Goal: Task Accomplishment & Management: Use online tool/utility

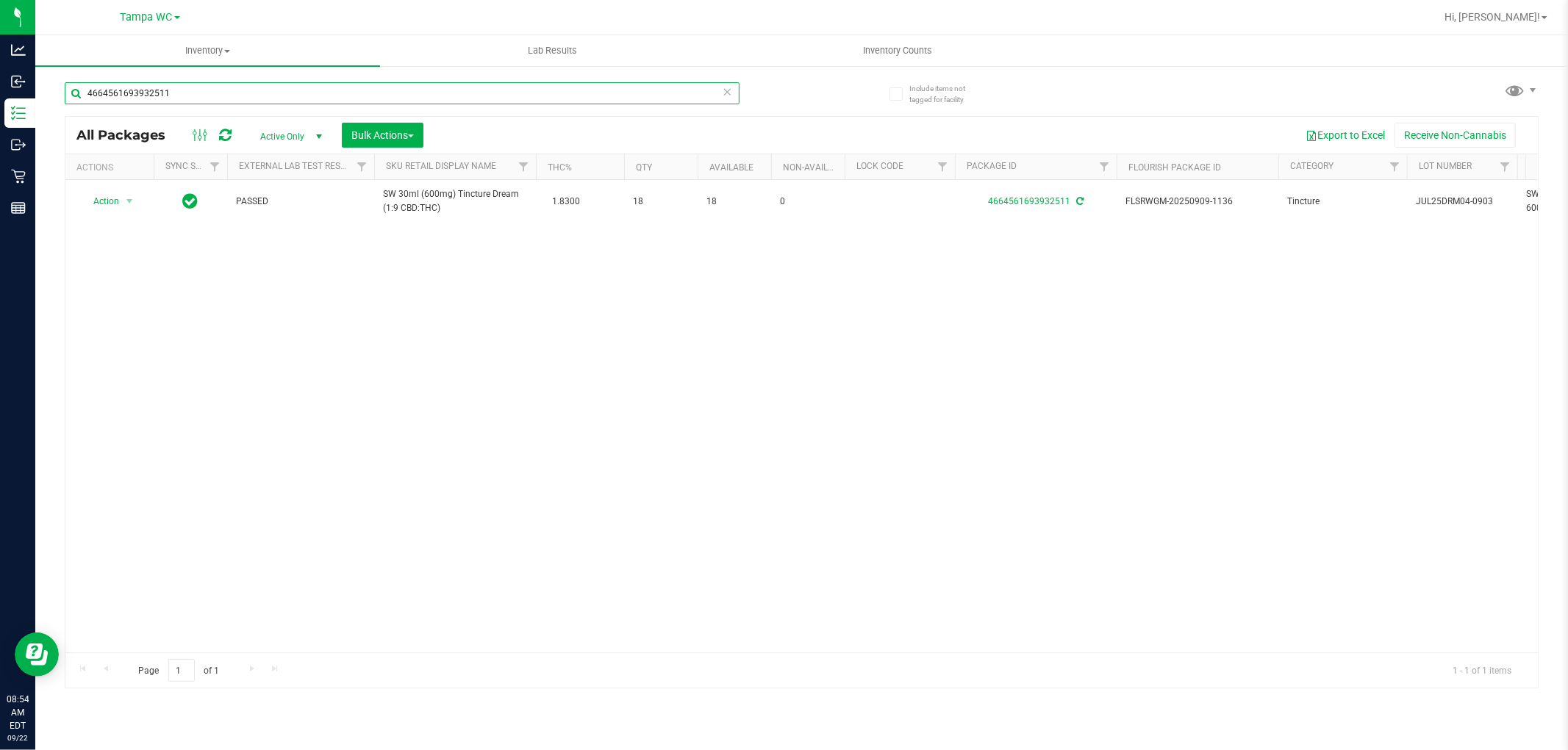
click at [343, 90] on input "4664561693932511" at bounding box center [402, 93] width 675 height 22
click at [723, 90] on icon at bounding box center [728, 91] width 10 height 18
click at [704, 96] on input "text" at bounding box center [402, 93] width 675 height 22
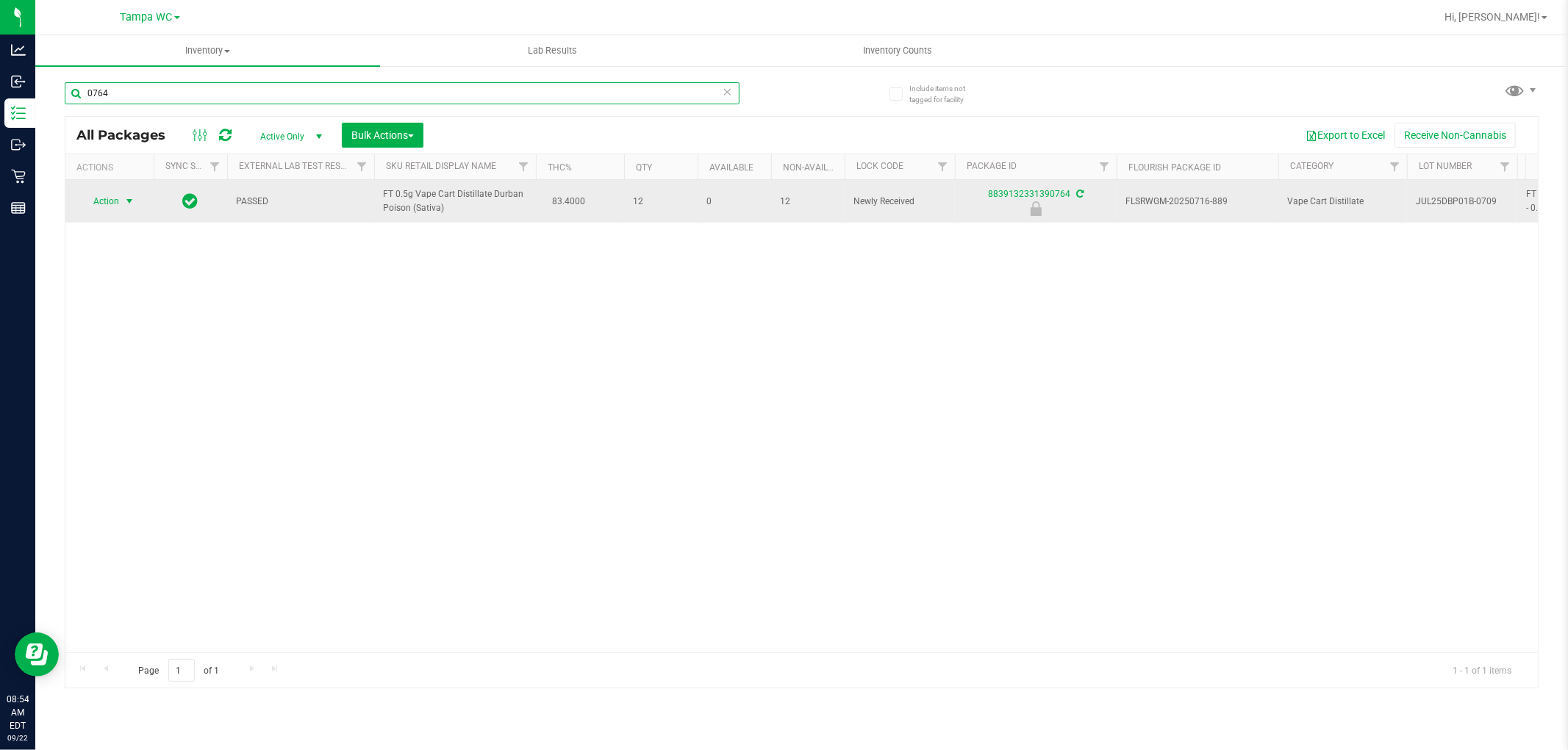
type input "0764"
click at [101, 204] on span "Action" at bounding box center [100, 202] width 39 height 21
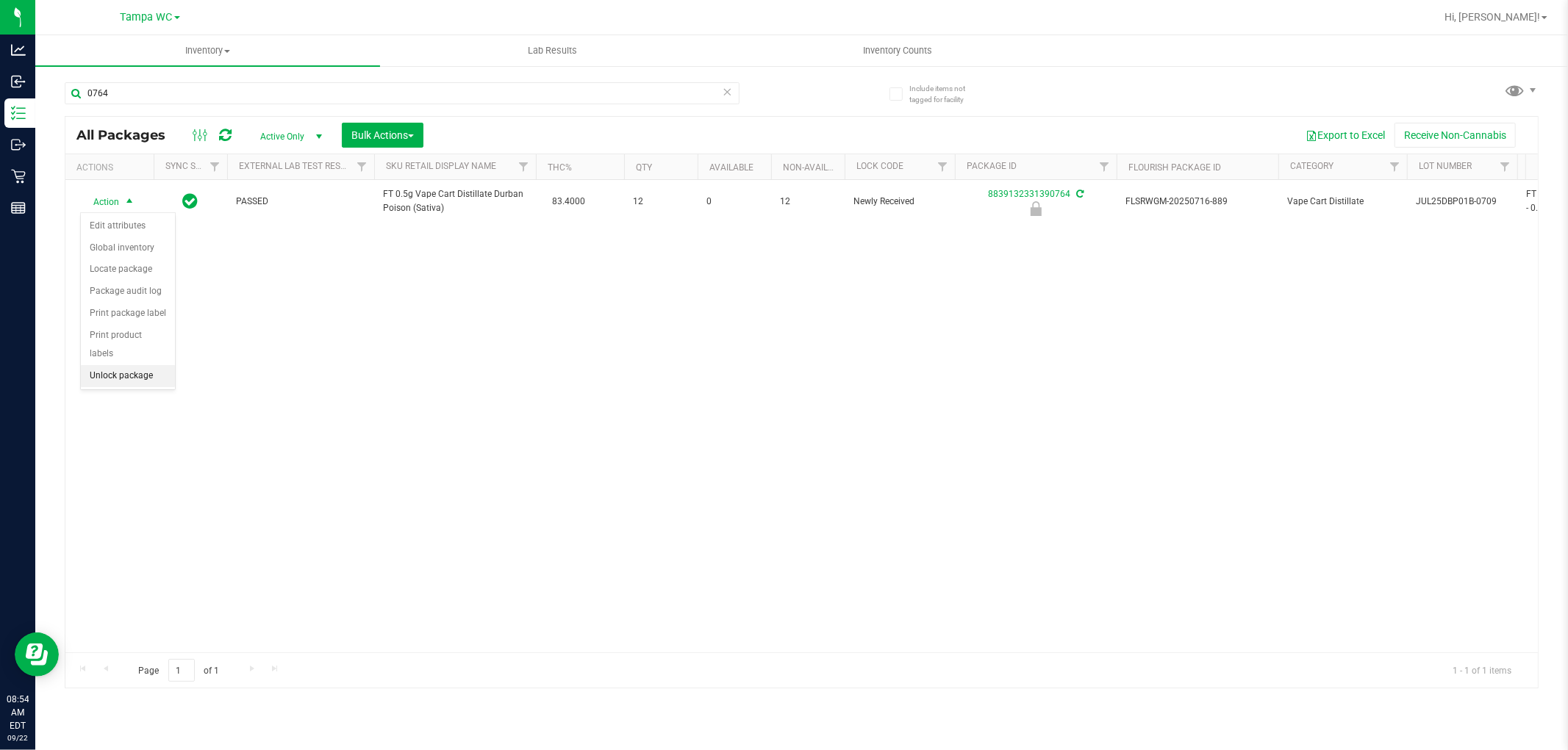
click at [151, 379] on li "Unlock package" at bounding box center [128, 375] width 94 height 22
click at [726, 97] on icon at bounding box center [728, 91] width 10 height 18
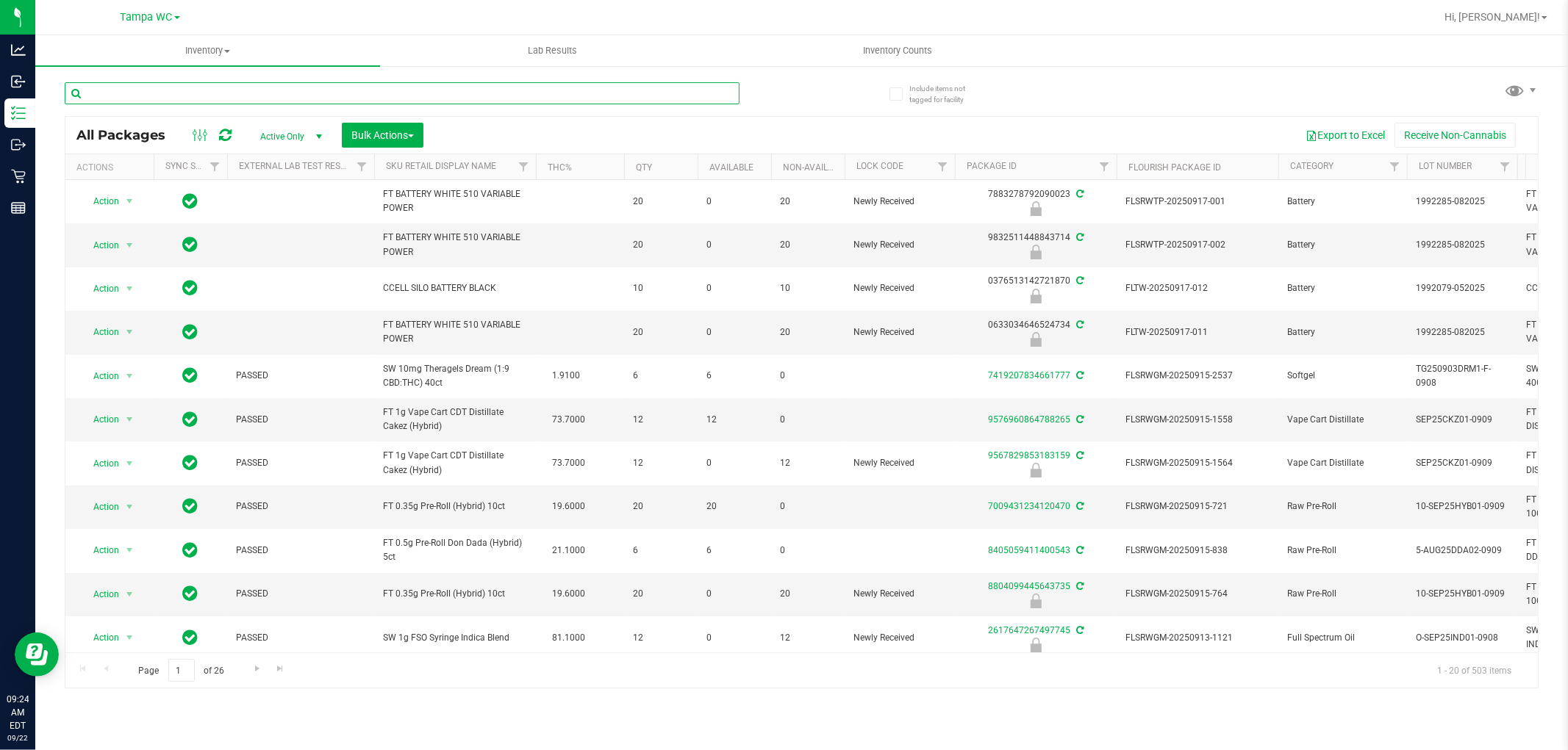
click at [736, 98] on input "text" at bounding box center [402, 93] width 675 height 22
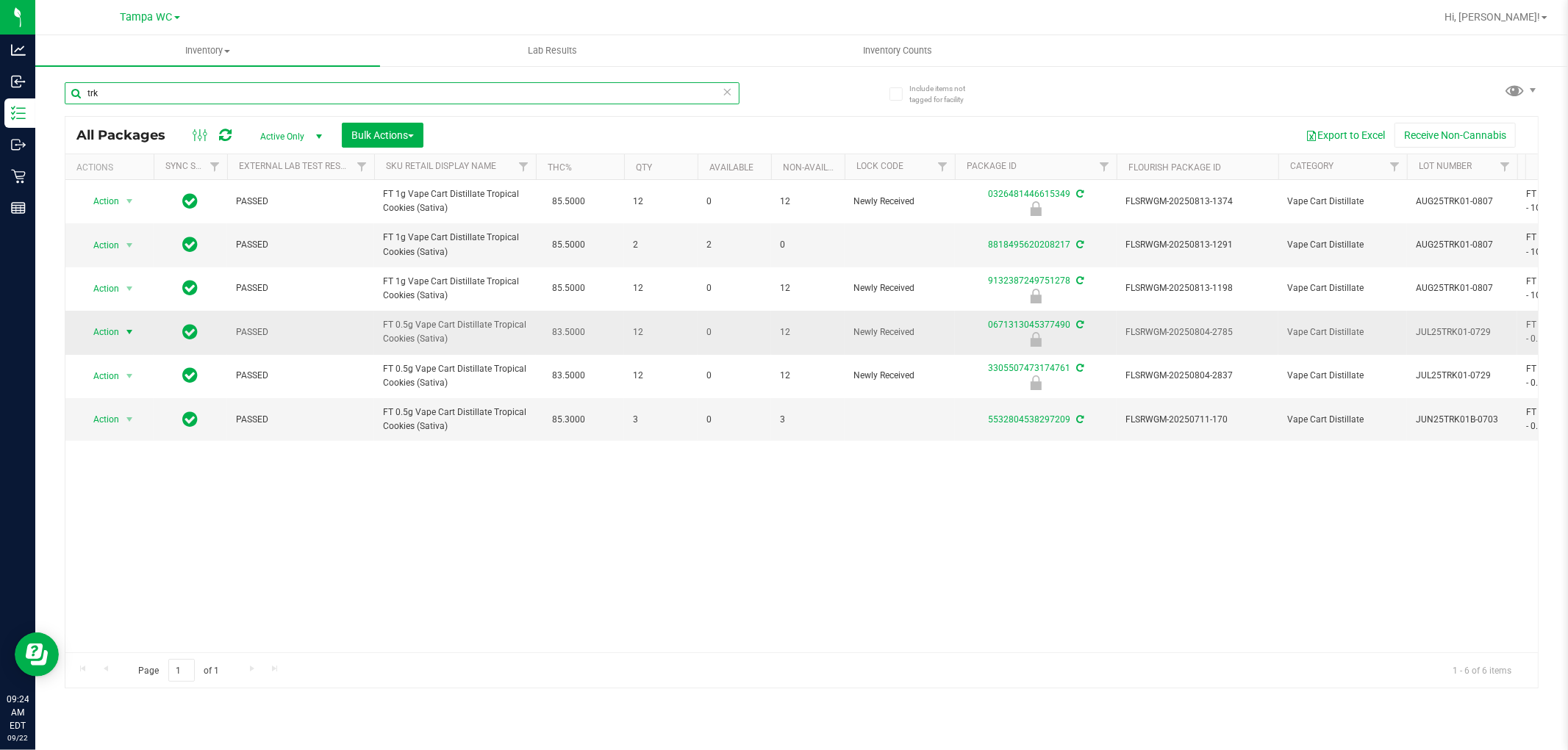
type input "trk"
click at [113, 333] on span "Action" at bounding box center [100, 332] width 39 height 21
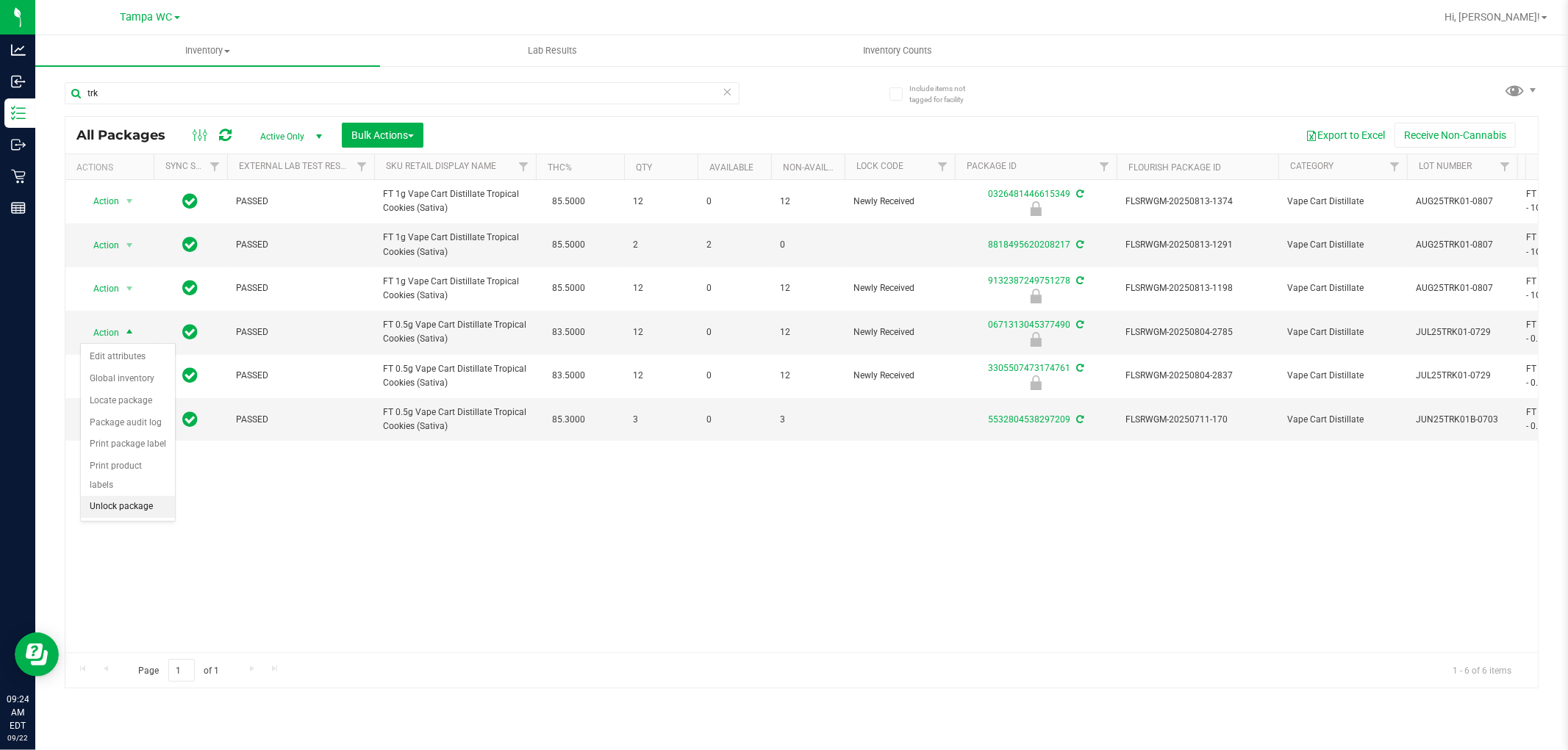
click at [130, 502] on li "Unlock package" at bounding box center [128, 506] width 94 height 22
click at [729, 96] on icon at bounding box center [728, 91] width 10 height 18
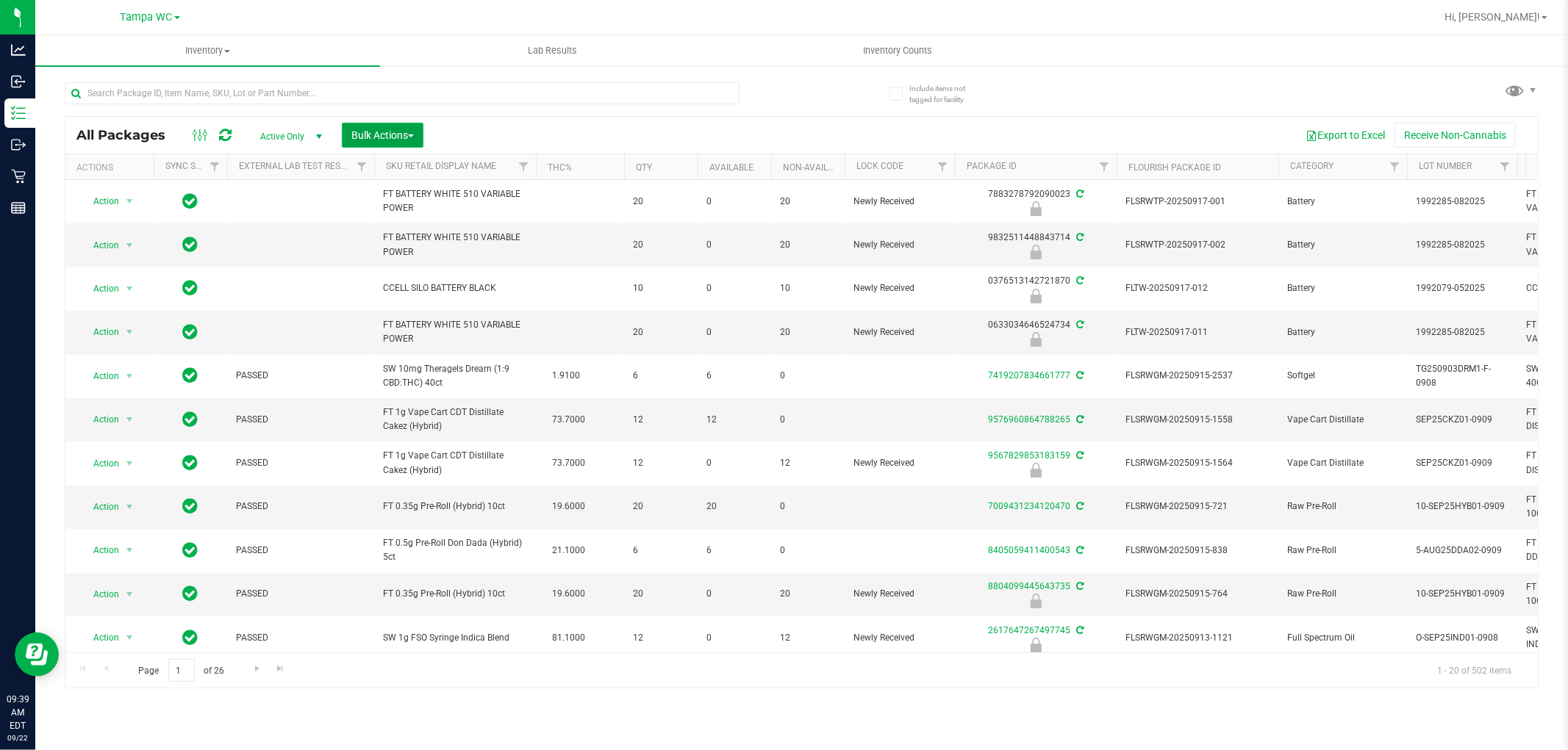
click at [416, 133] on button "Bulk Actions" at bounding box center [382, 135] width 82 height 25
click at [432, 270] on span "Lock/Unlock packages" at bounding box center [400, 276] width 100 height 12
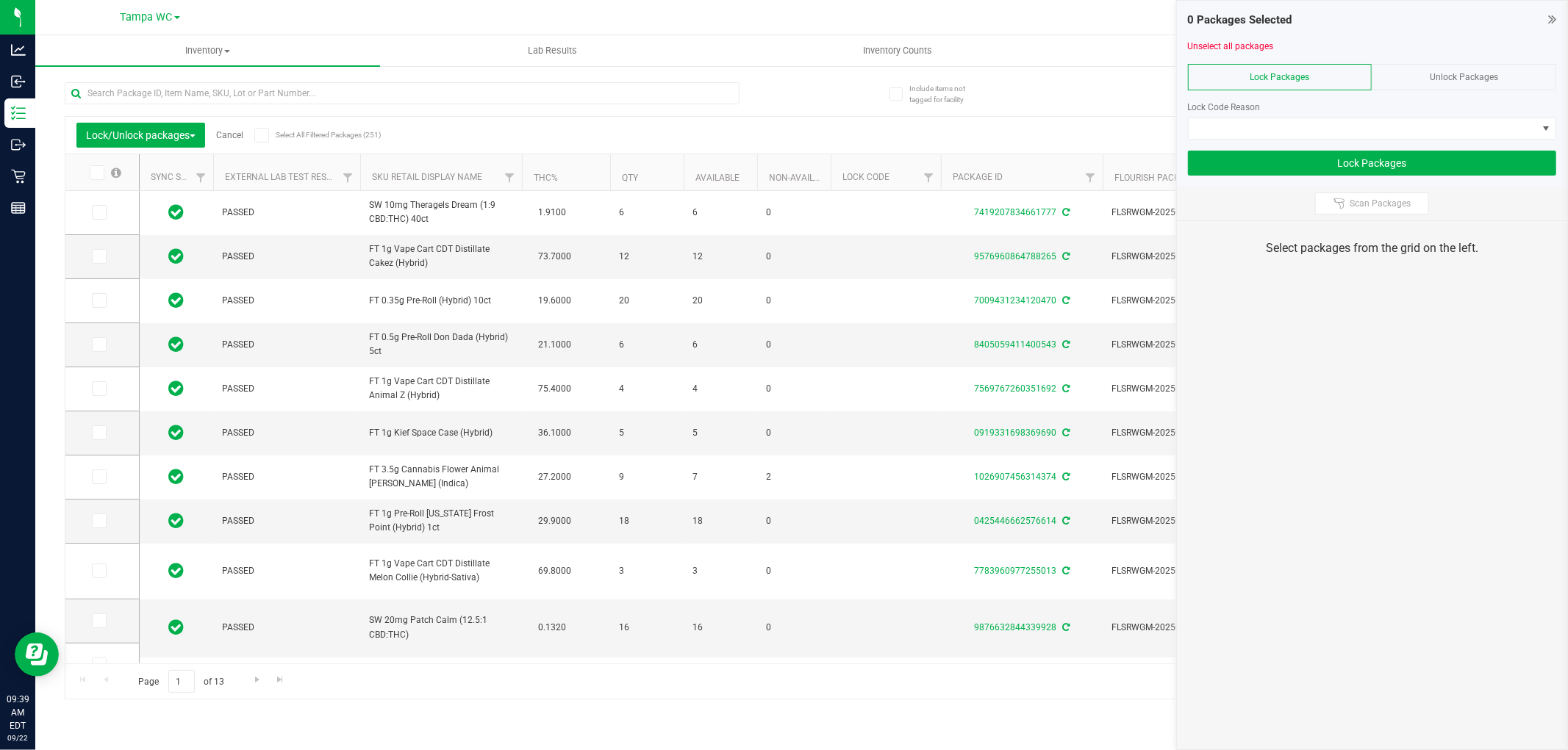
click at [1421, 79] on div "Unlock Packages" at bounding box center [1464, 77] width 185 height 26
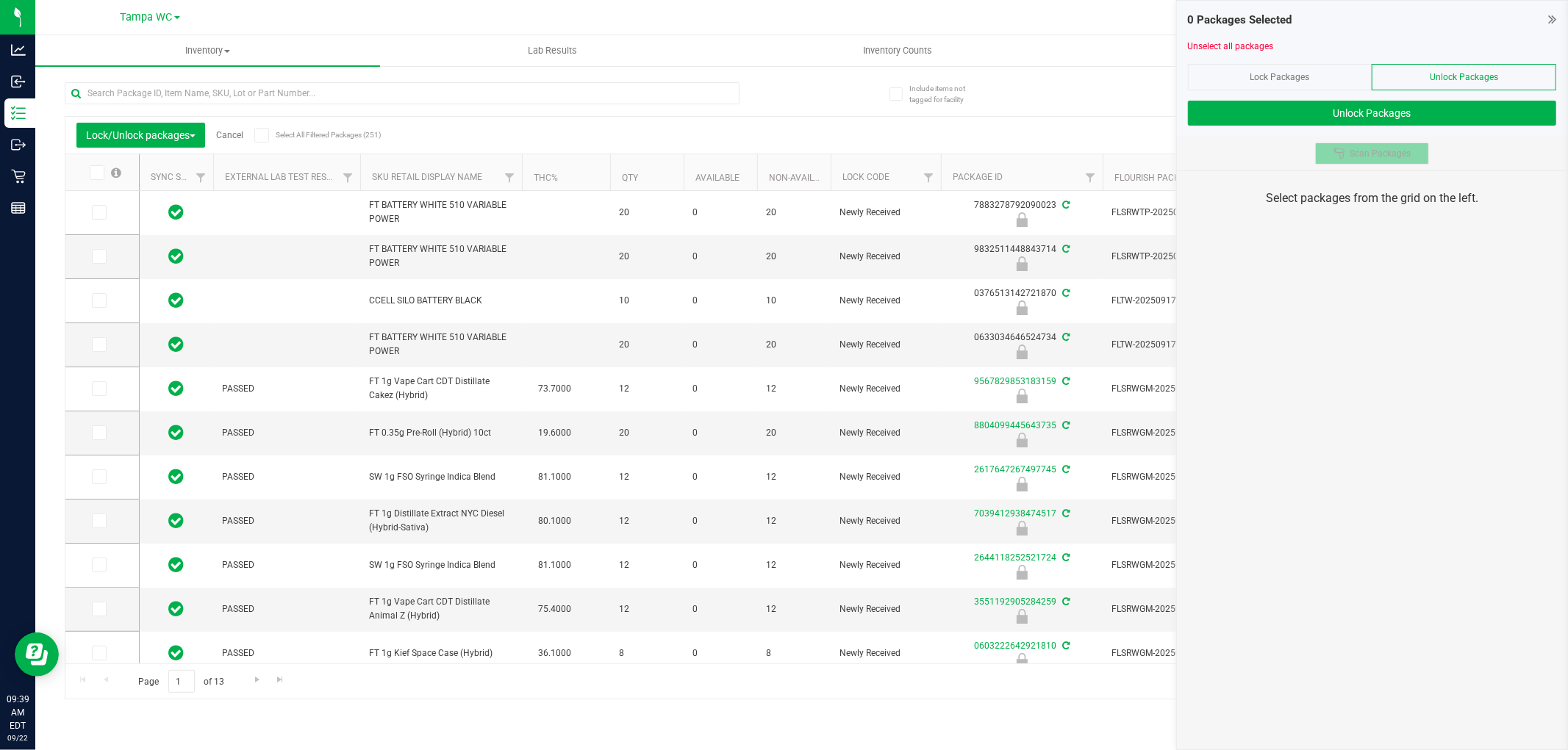
drag, startPoint x: 1380, startPoint y: 167, endPoint x: 1382, endPoint y: 156, distance: 11.2
click at [1380, 161] on div "Scan Packages" at bounding box center [1372, 154] width 391 height 34
click at [1382, 156] on span "Scan Packages" at bounding box center [1379, 153] width 61 height 12
click at [1392, 157] on span "Scan Packages" at bounding box center [1379, 153] width 61 height 12
click at [1315, 143] on button "Scan Packages" at bounding box center [1372, 153] width 114 height 22
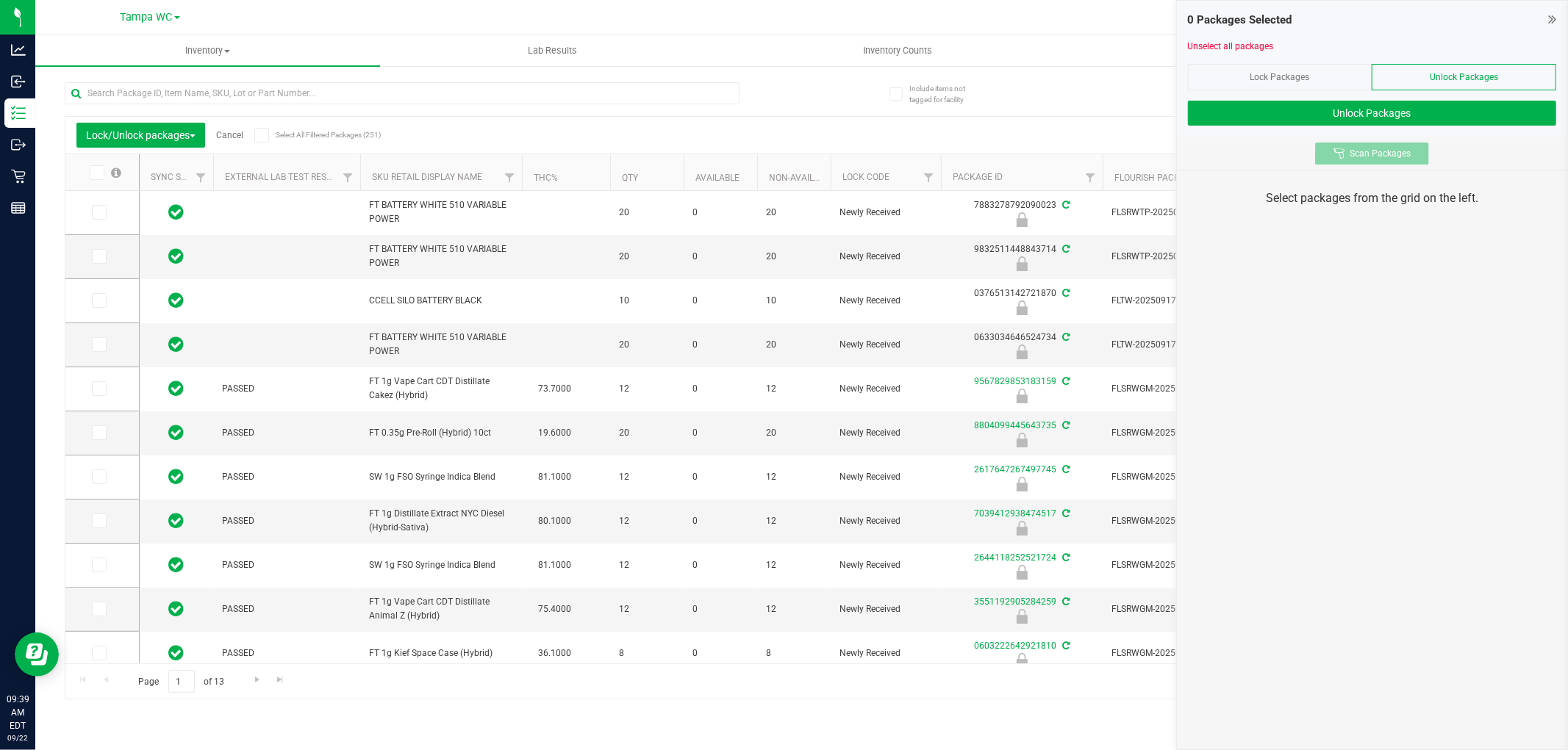
click at [1400, 150] on span "Scan Packages" at bounding box center [1379, 153] width 61 height 12
click at [1315, 143] on button "Scan Packages" at bounding box center [1372, 153] width 114 height 22
click at [1260, 147] on div "Scan Packages" at bounding box center [1372, 154] width 391 height 34
click at [1379, 155] on span "Scan Packages" at bounding box center [1379, 153] width 61 height 12
click at [1315, 143] on button "Scan Packages" at bounding box center [1372, 153] width 114 height 22
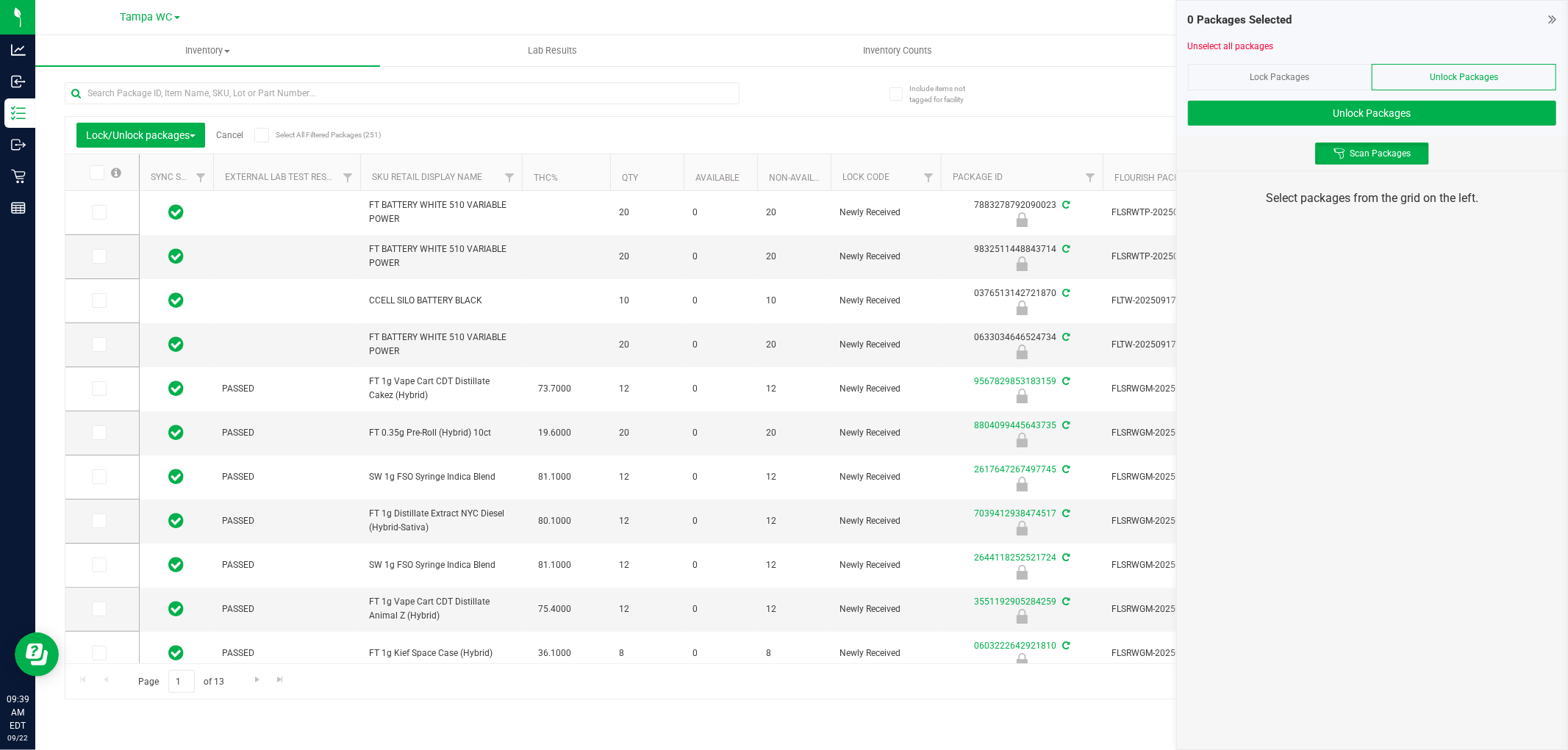
click at [1305, 79] on span "Lock Packages" at bounding box center [1280, 77] width 59 height 10
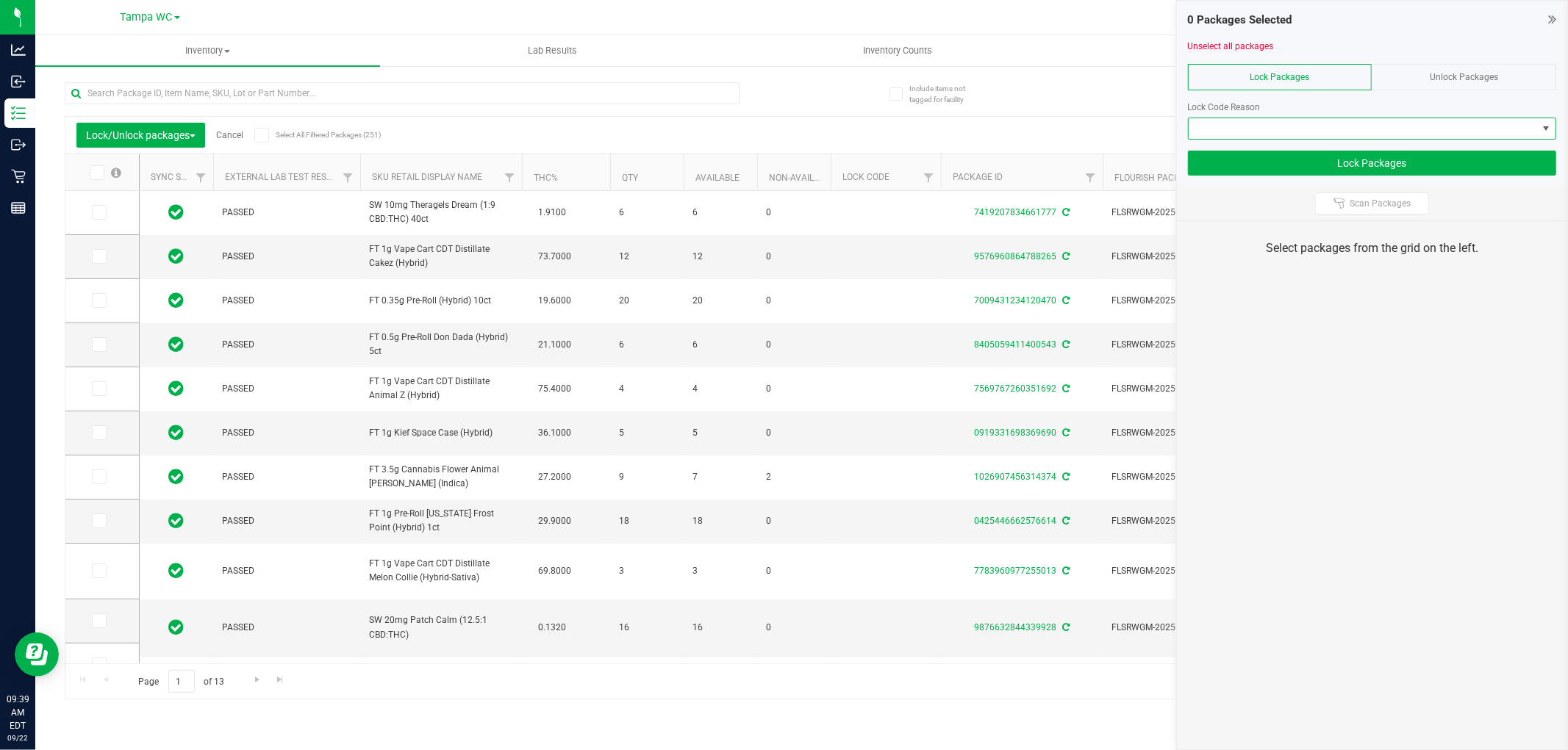
click at [1378, 133] on span at bounding box center [1362, 129] width 348 height 21
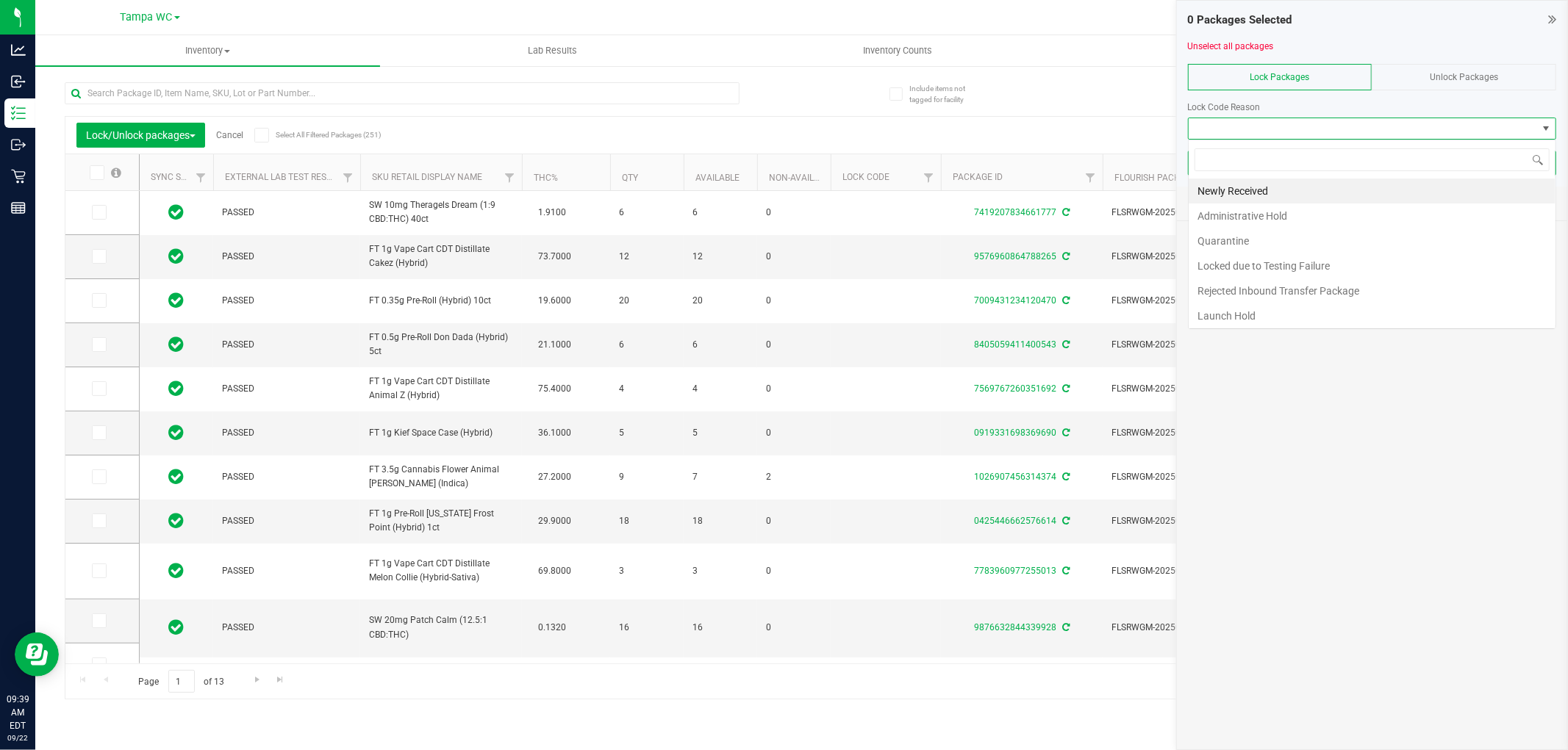
scroll to position [22, 368]
drag, startPoint x: 1302, startPoint y: 107, endPoint x: 1315, endPoint y: 150, distance: 44.9
click at [1304, 107] on div "Lock Code Reason" at bounding box center [1372, 107] width 368 height 13
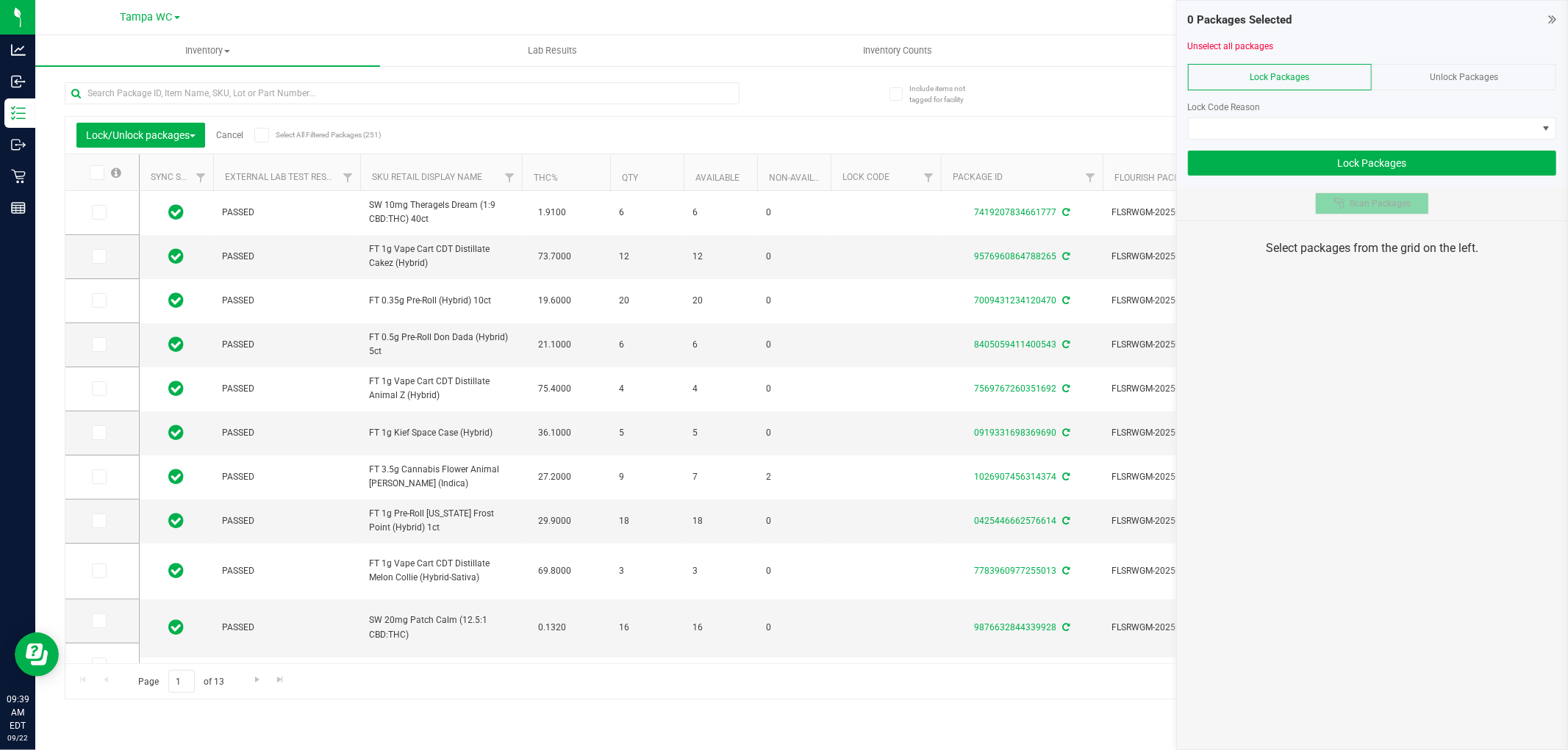
click at [1369, 202] on span "Scan Packages" at bounding box center [1379, 204] width 61 height 12
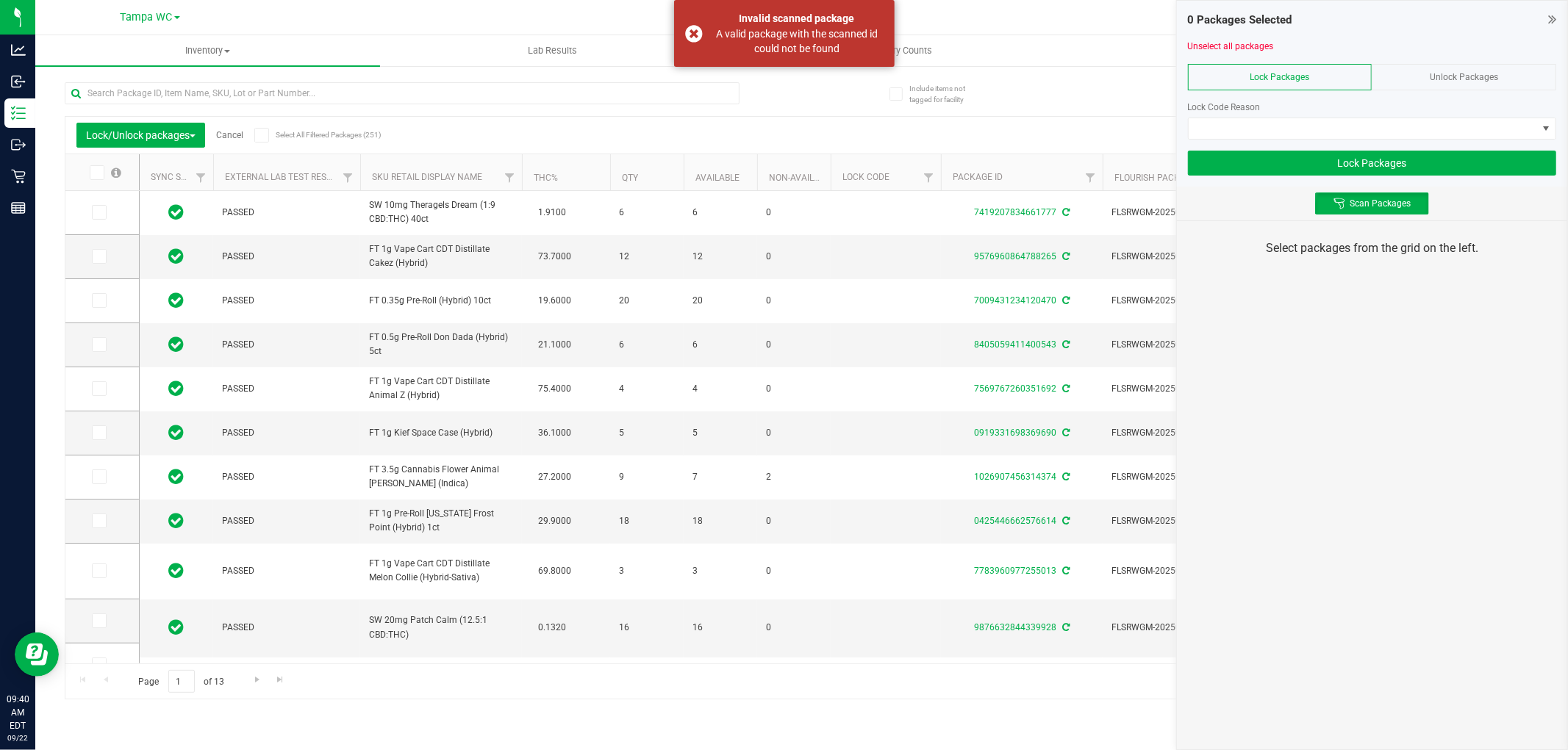
click at [1454, 72] on span "Unlock Packages" at bounding box center [1464, 77] width 69 height 10
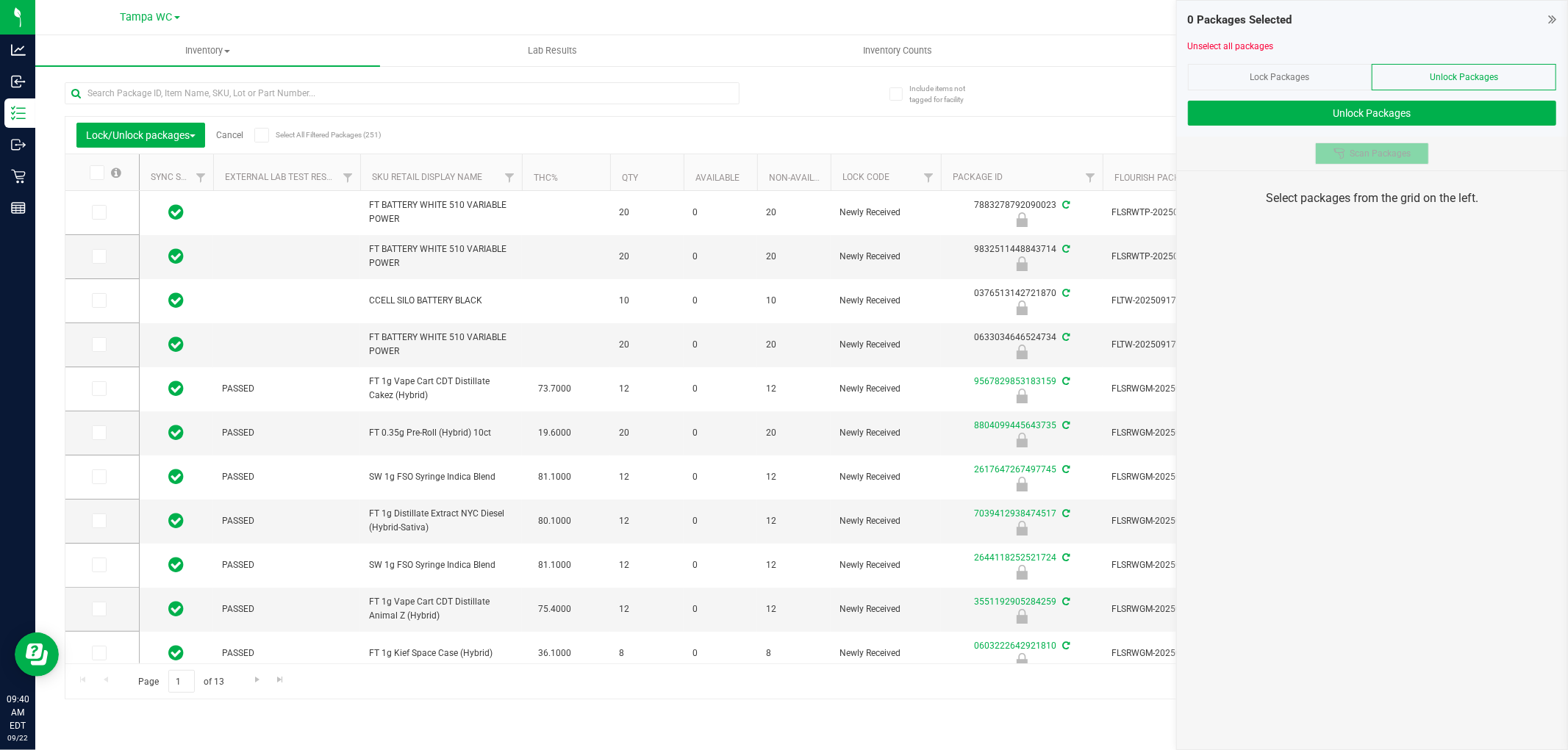
click at [1343, 160] on button "Scan Packages" at bounding box center [1372, 153] width 114 height 22
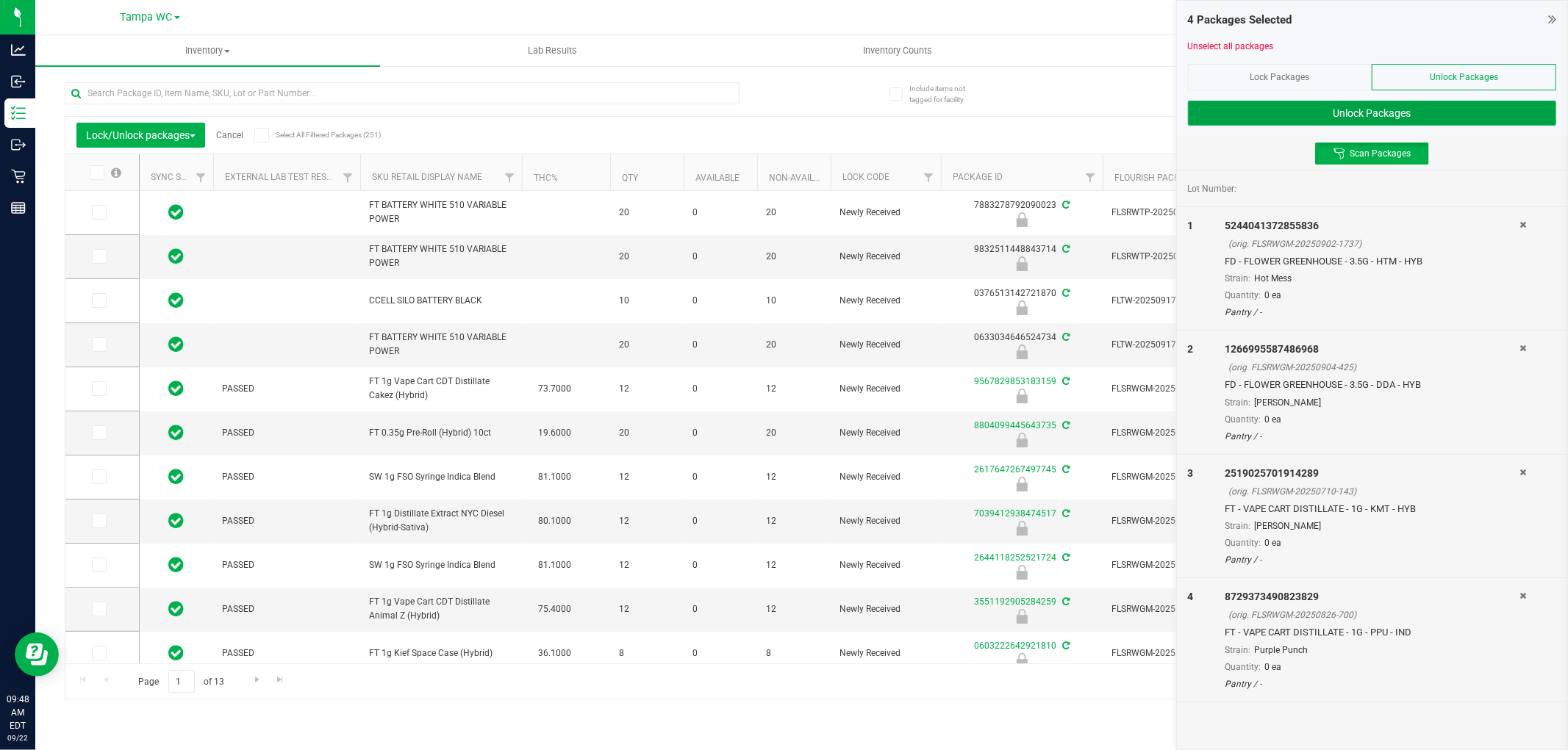
click at [1349, 105] on button "Unlock Packages" at bounding box center [1372, 113] width 368 height 25
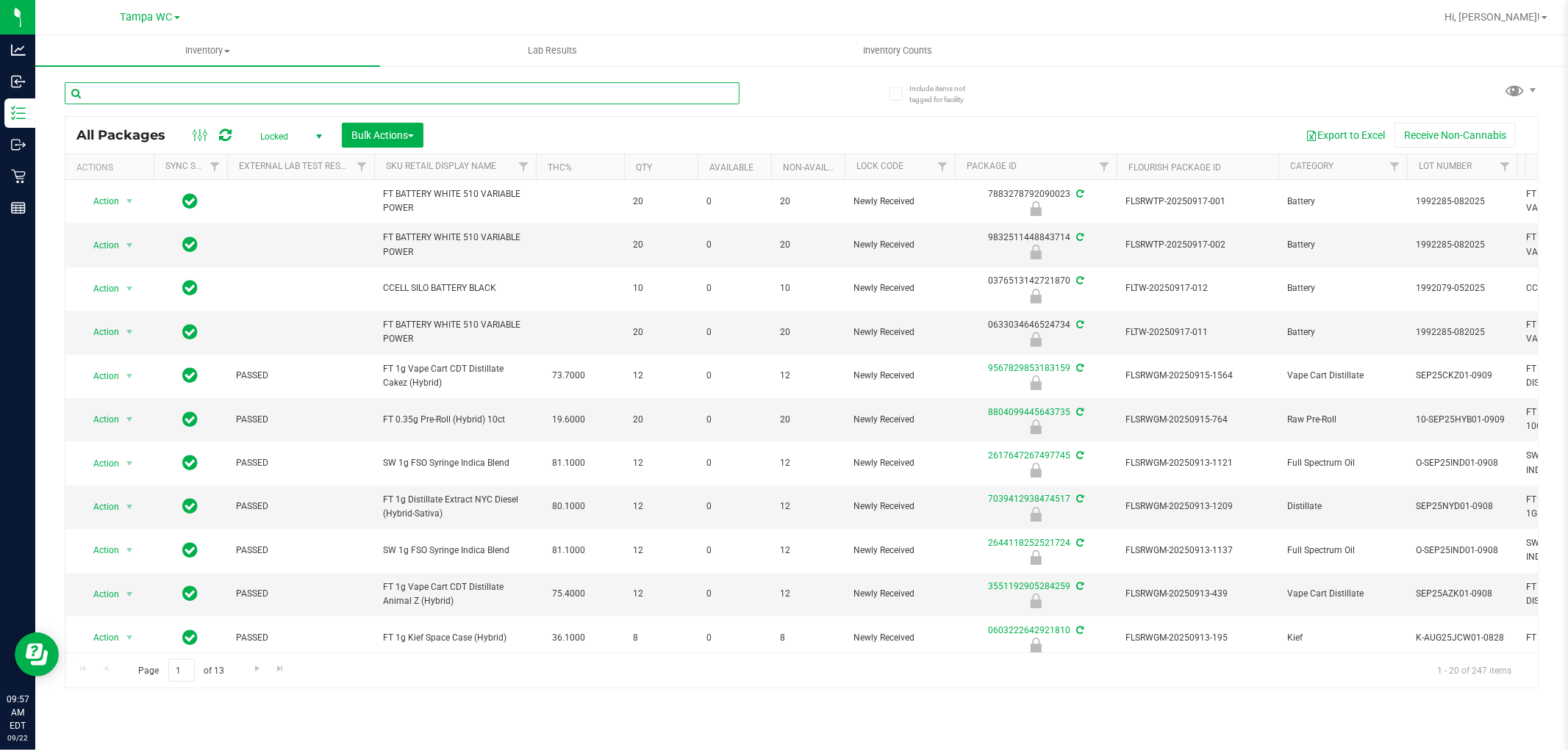
click at [156, 96] on input "text" at bounding box center [402, 93] width 675 height 22
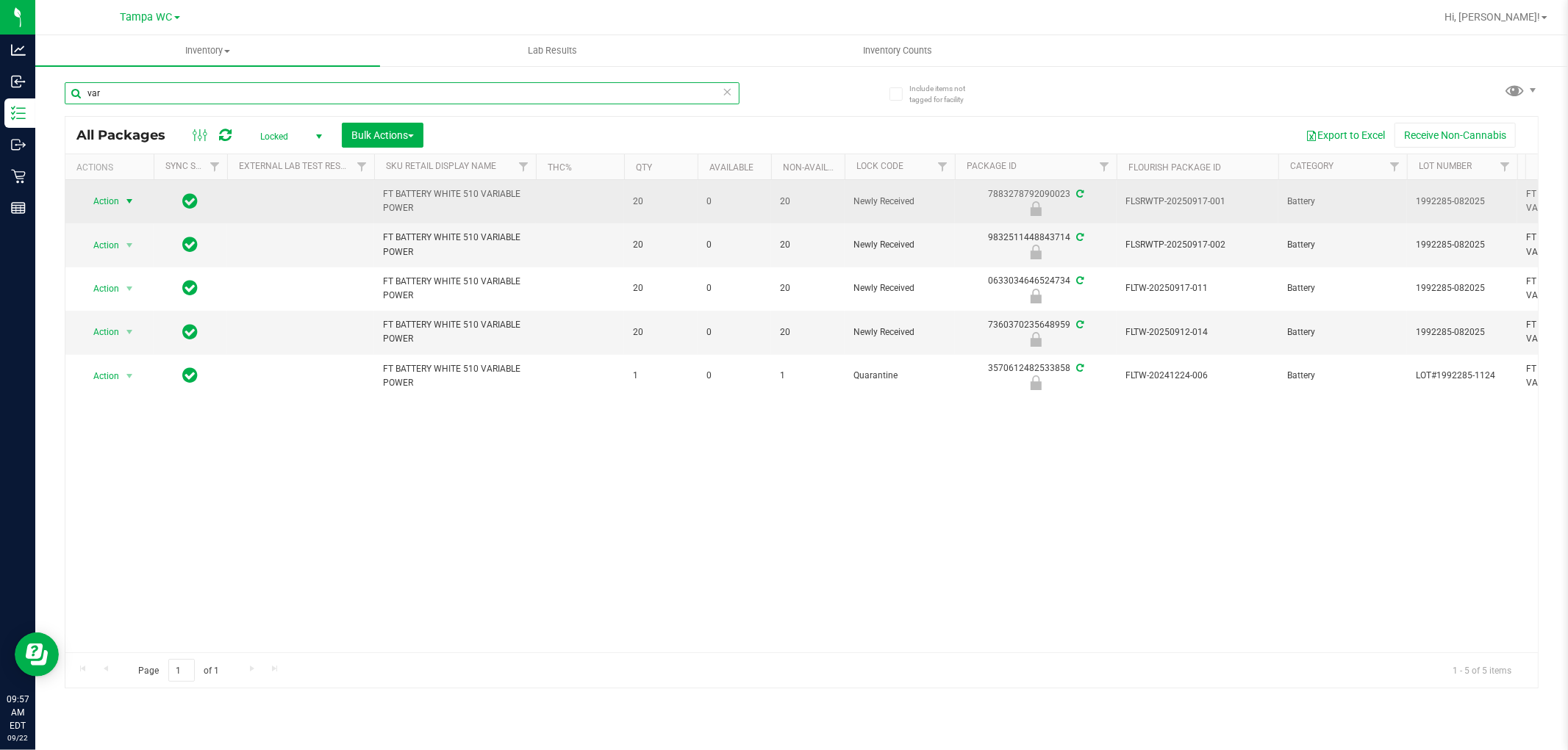
type input "var"
click at [132, 206] on span "select" at bounding box center [130, 201] width 12 height 12
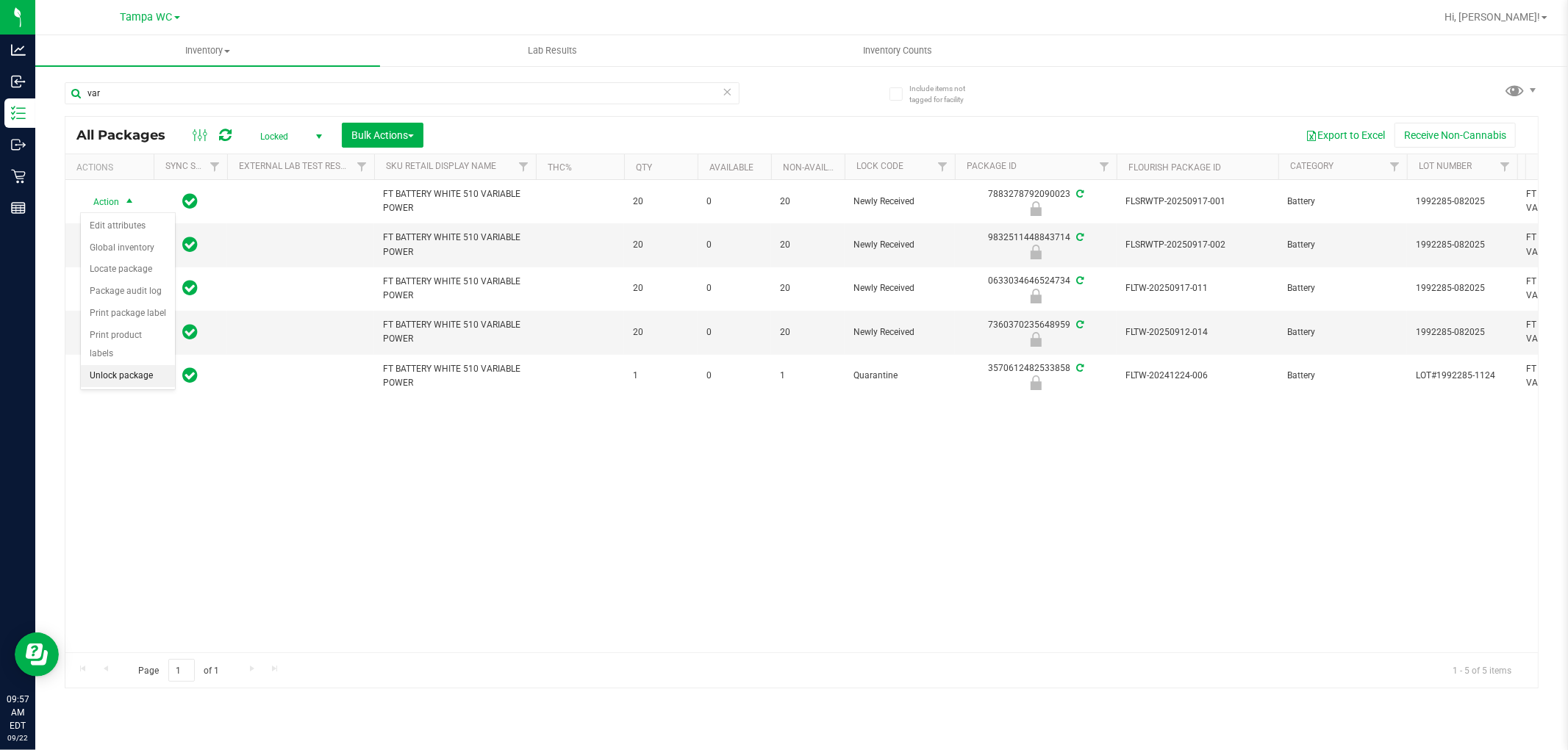
click at [115, 375] on li "Unlock package" at bounding box center [128, 375] width 94 height 22
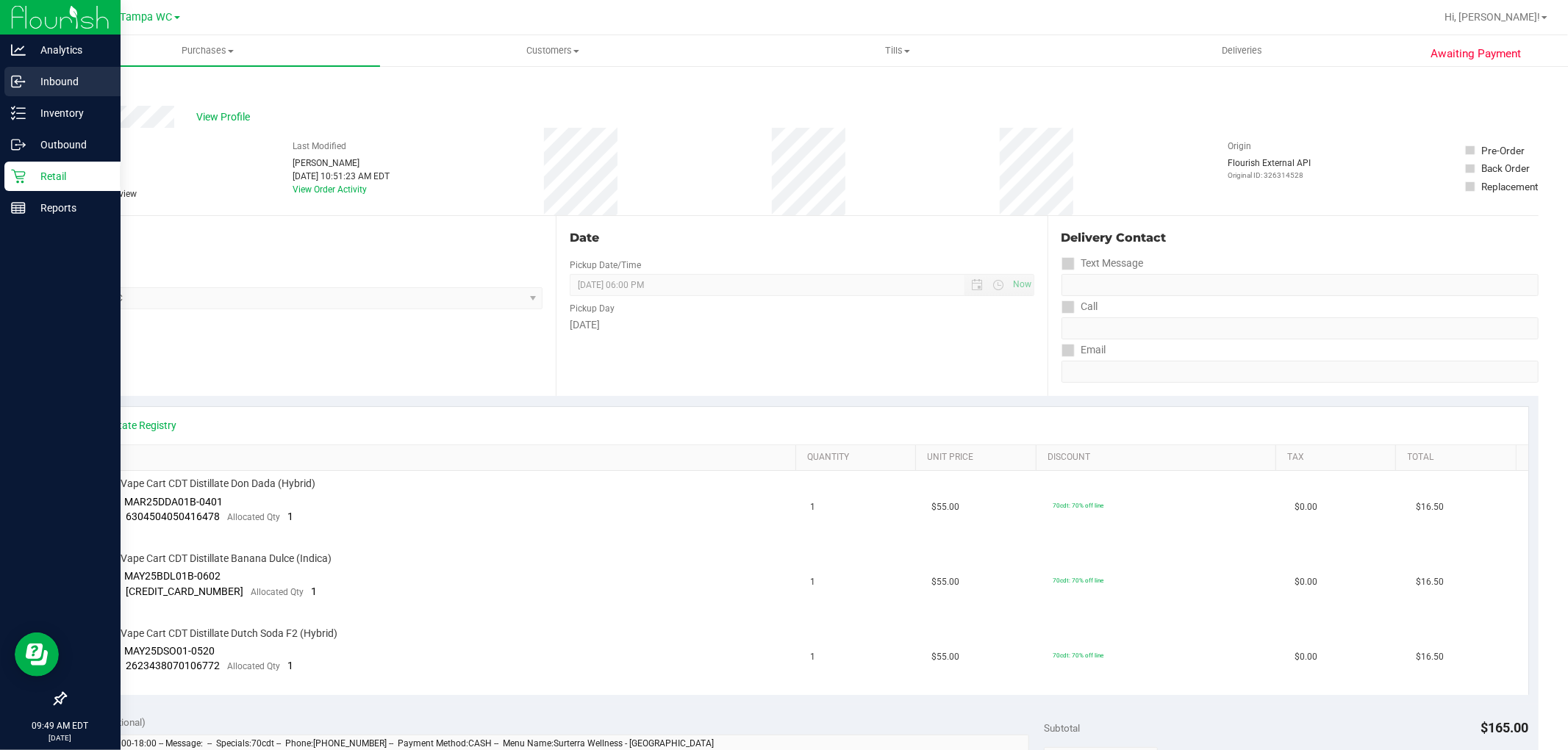
click at [15, 86] on icon at bounding box center [16, 82] width 8 height 11
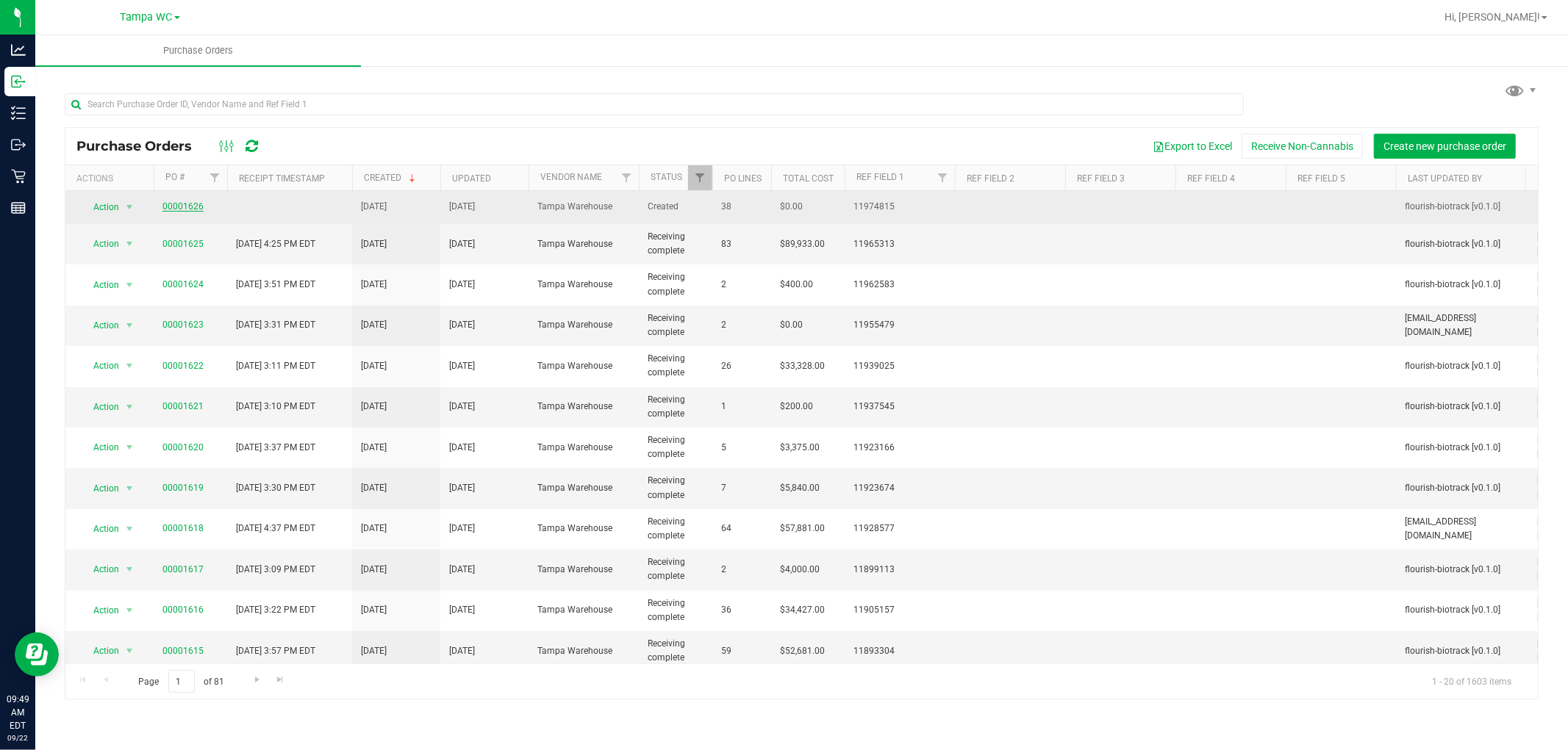
click at [200, 208] on link "00001626" at bounding box center [183, 207] width 41 height 10
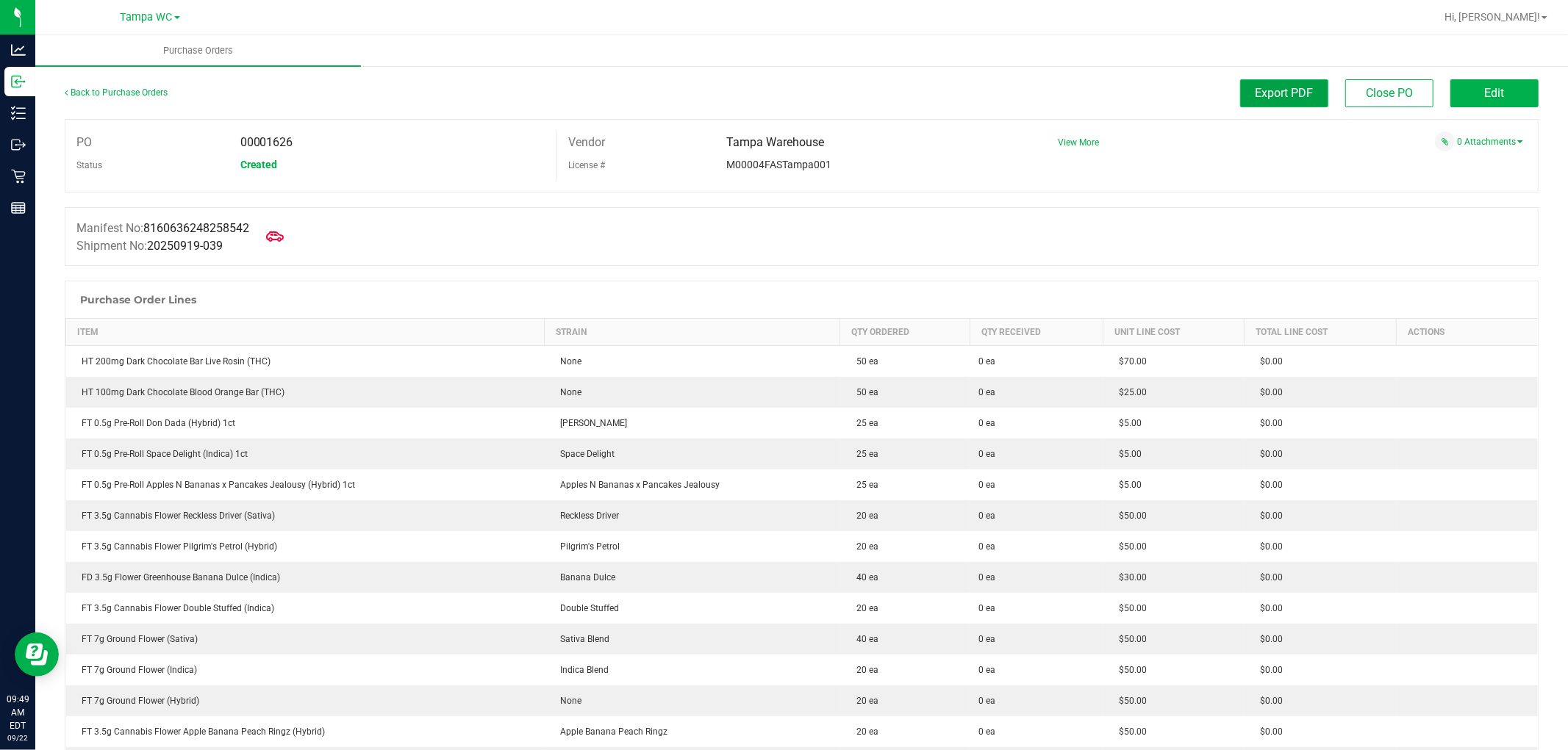
click at [1278, 103] on button "Export PDF" at bounding box center [1284, 94] width 88 height 28
